Goal: Task Accomplishment & Management: Use online tool/utility

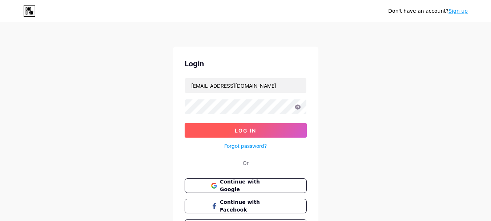
click at [248, 132] on span "Log In" at bounding box center [245, 130] width 21 height 6
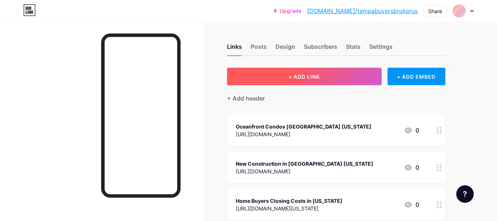
click at [302, 75] on span "+ ADD LINK" at bounding box center [303, 76] width 31 height 6
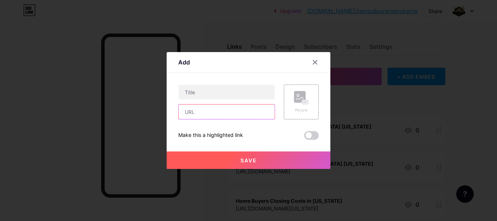
click at [229, 108] on input "text" at bounding box center [227, 111] width 96 height 15
paste input "[URL][DOMAIN_NAME]"
type input "[URL][DOMAIN_NAME]"
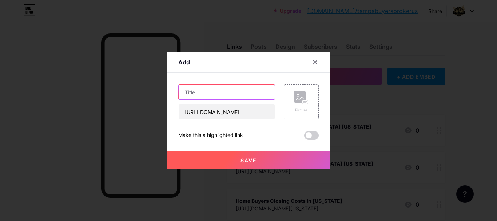
click at [229, 98] on input "text" at bounding box center [227, 92] width 96 height 15
paste input "New Construction Homes for Sale in [GEOGRAPHIC_DATA]"
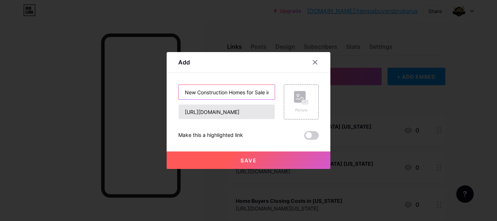
scroll to position [0, 21]
type input "New Construction Homes for Sale in [GEOGRAPHIC_DATA]"
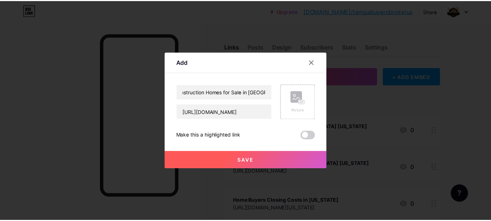
scroll to position [0, 0]
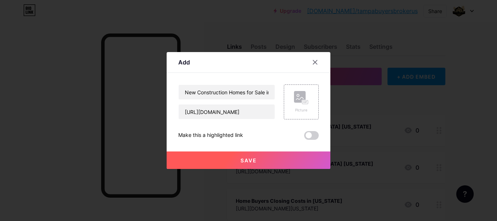
click at [259, 162] on button "Save" at bounding box center [249, 159] width 164 height 17
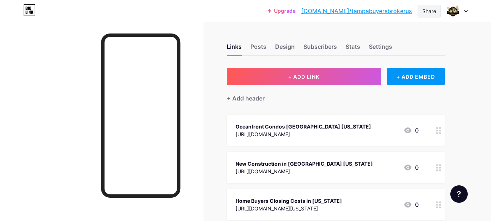
drag, startPoint x: 433, startPoint y: 12, endPoint x: 426, endPoint y: 12, distance: 7.3
click at [432, 12] on div "Share" at bounding box center [430, 11] width 14 height 8
